Goal: Transaction & Acquisition: Subscribe to service/newsletter

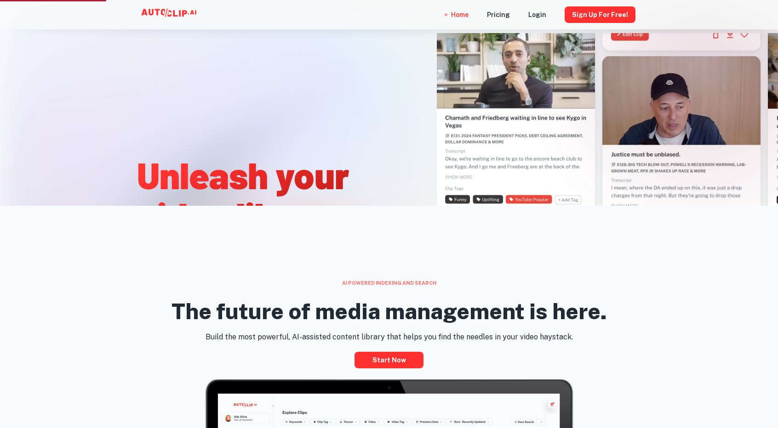
scroll to position [414, 0]
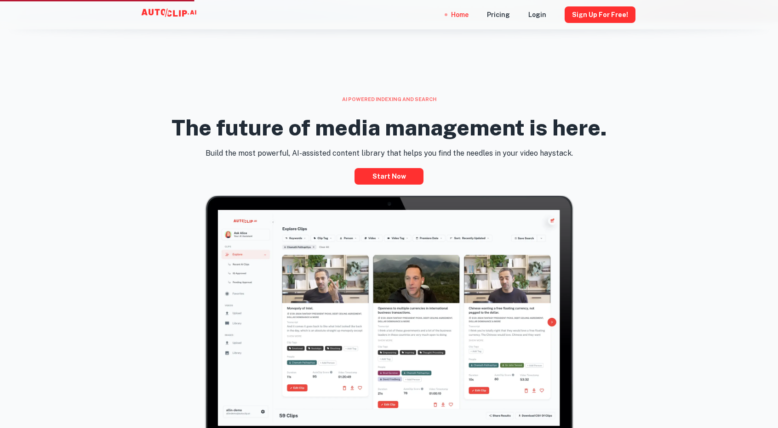
click at [653, 136] on div "The future of media management is here." at bounding box center [389, 125] width 530 height 45
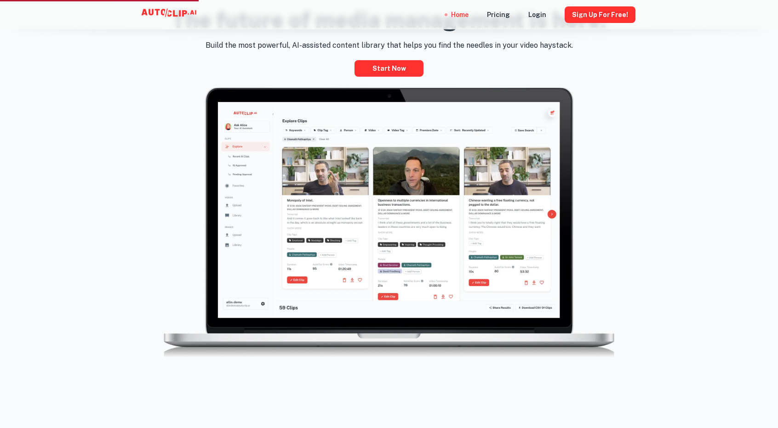
scroll to position [643, 0]
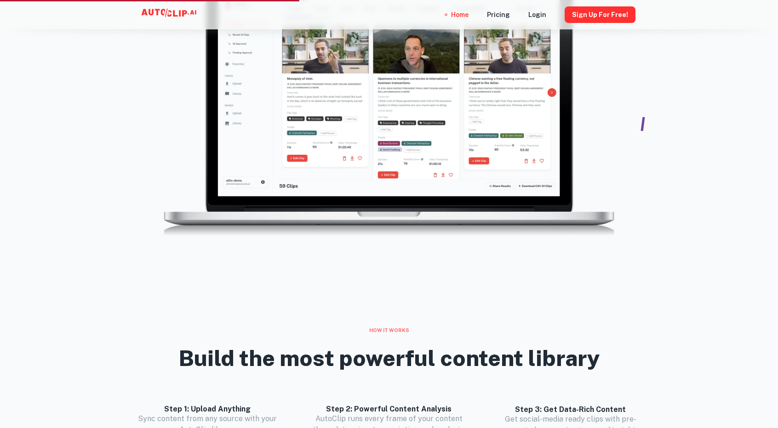
drag, startPoint x: 639, startPoint y: 139, endPoint x: 573, endPoint y: 98, distance: 78.4
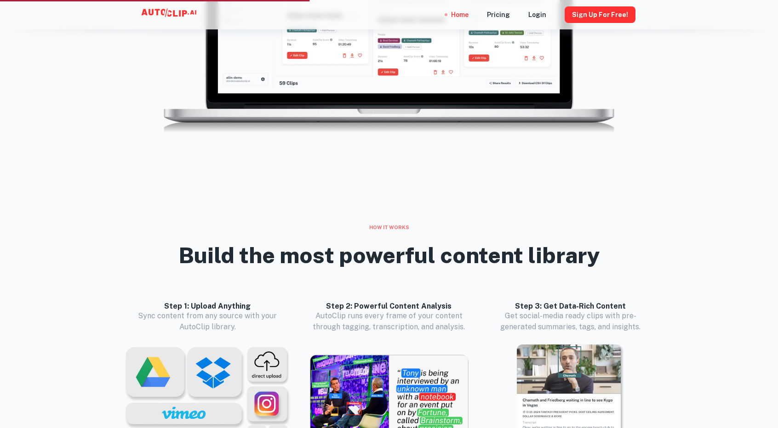
scroll to position [827, 0]
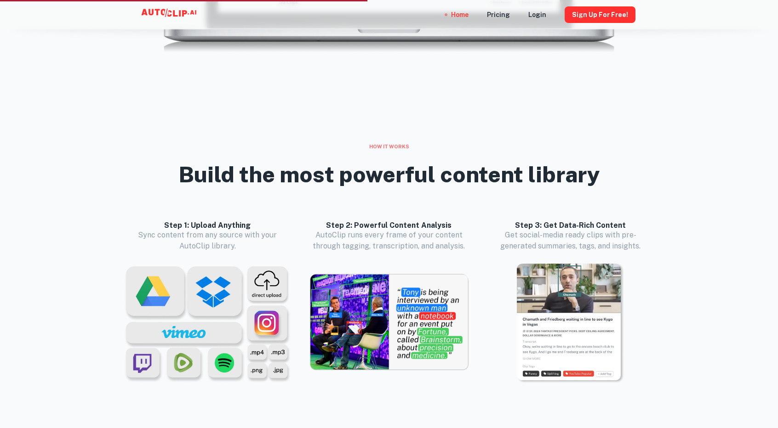
click at [710, 199] on div "How it works Build the most powerful content library Step 1: Upload Anything Sy…" at bounding box center [389, 308] width 778 height 330
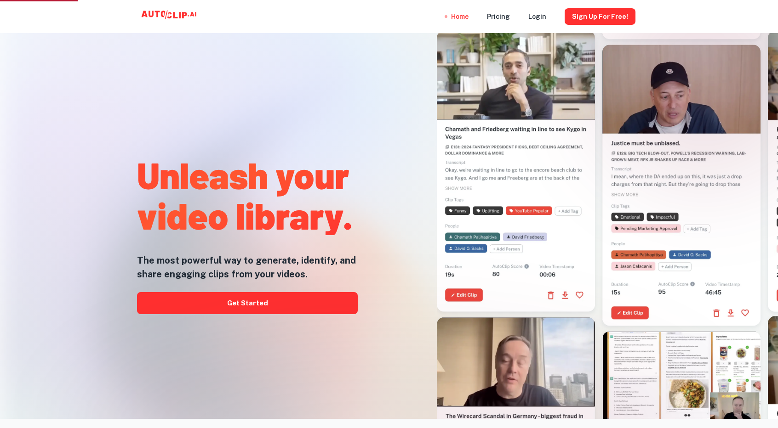
scroll to position [0, 0]
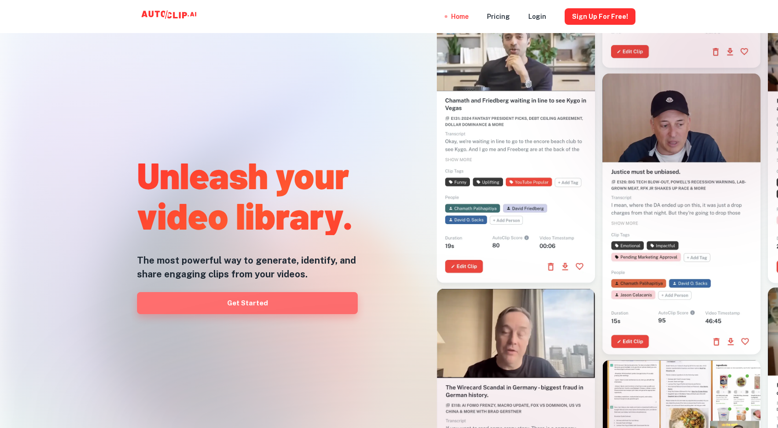
click at [234, 297] on link "Get Started" at bounding box center [247, 303] width 221 height 22
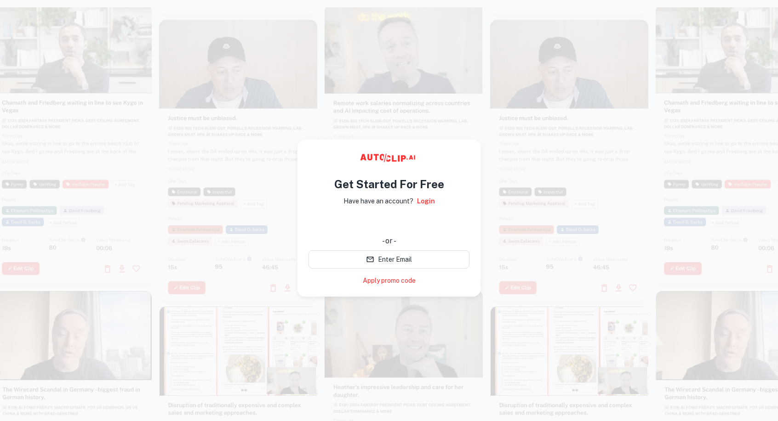
click at [468, 101] on div at bounding box center [404, 144] width 158 height 281
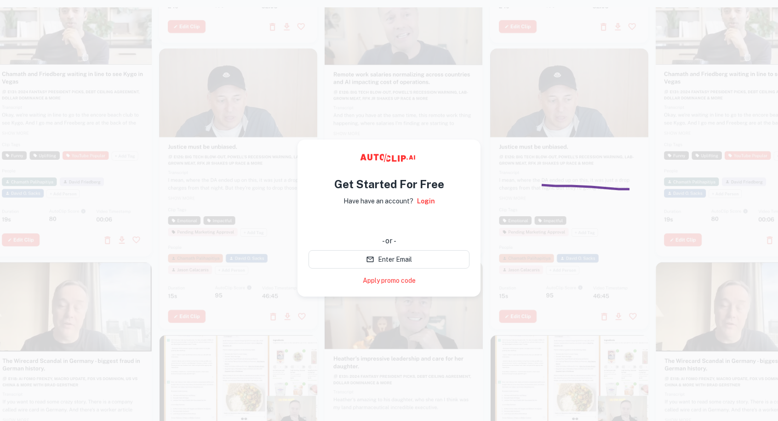
drag, startPoint x: 629, startPoint y: 189, endPoint x: 530, endPoint y: 185, distance: 99.8
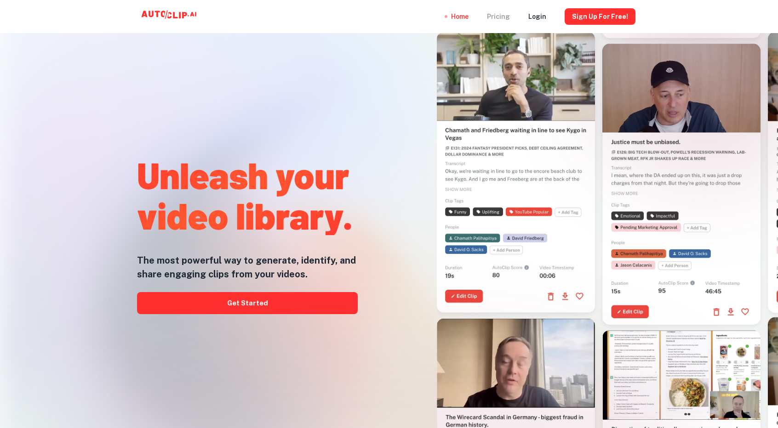
click at [503, 15] on div "Pricing" at bounding box center [498, 16] width 23 height 33
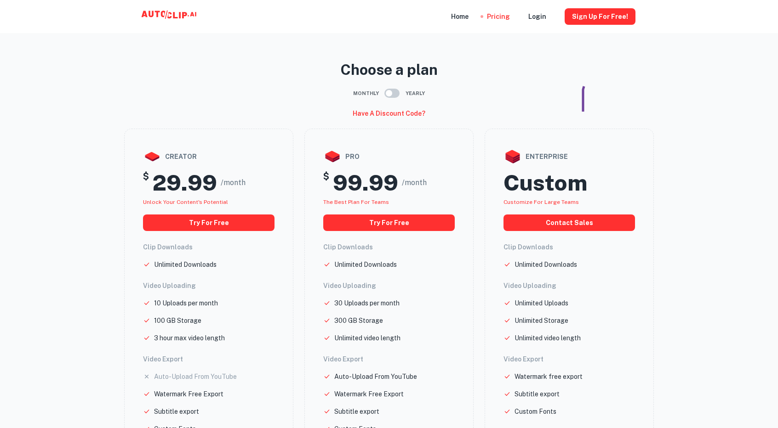
drag, startPoint x: 585, startPoint y: 83, endPoint x: 635, endPoint y: 111, distance: 57.8
